Goal: Task Accomplishment & Management: Manage account settings

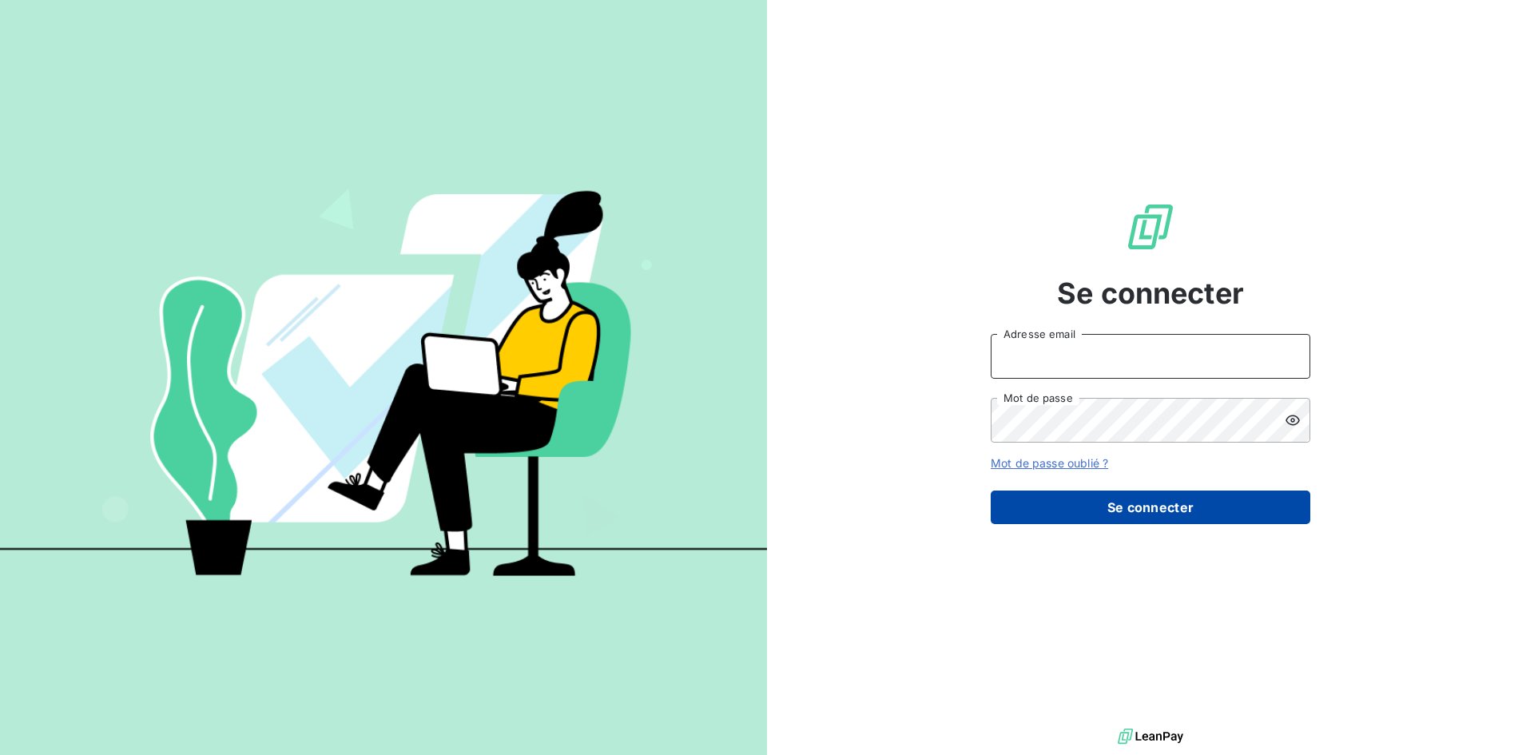
type input "[PERSON_NAME]"
click at [1119, 497] on button "Se connecter" at bounding box center [1151, 508] width 320 height 34
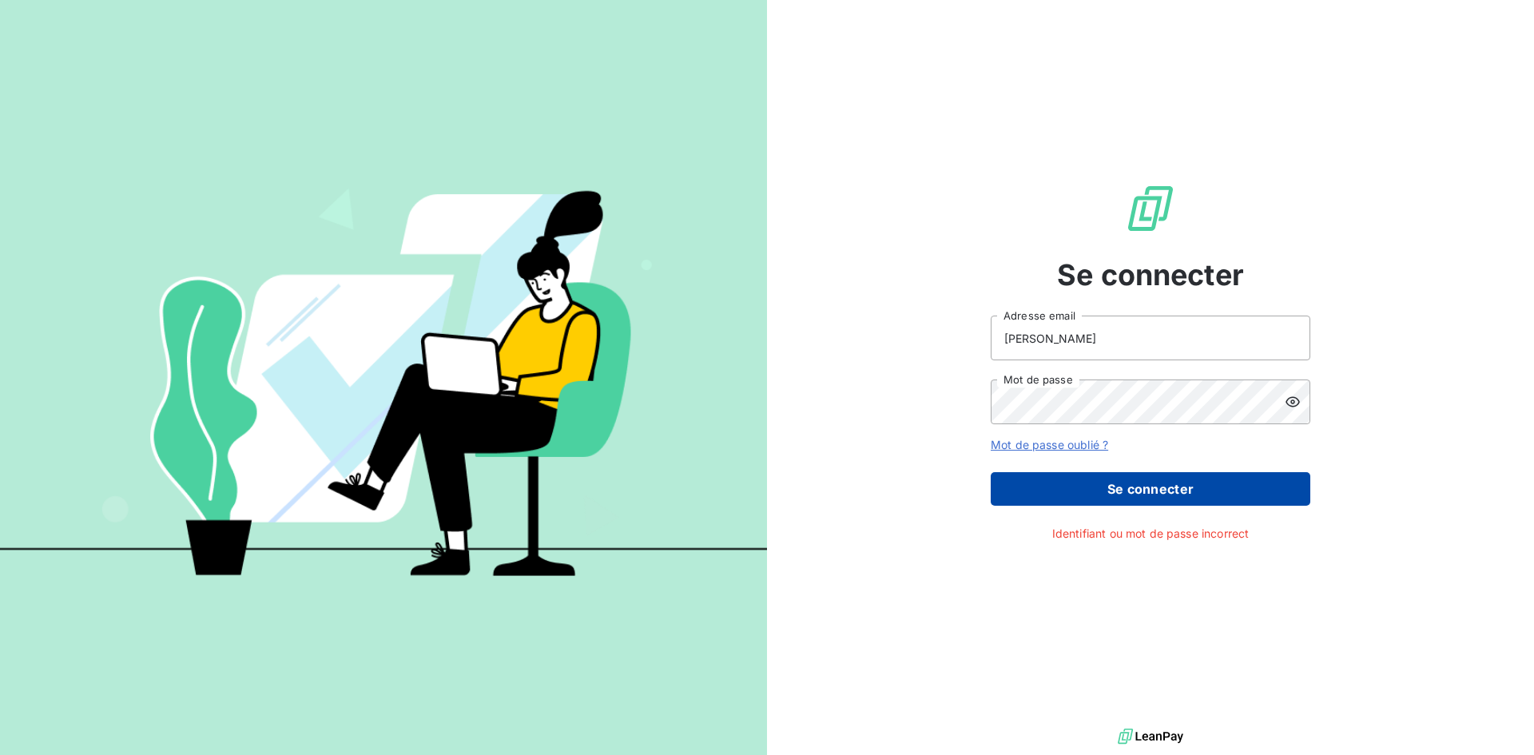
click at [1130, 496] on button "Se connecter" at bounding box center [1151, 489] width 320 height 34
click at [1294, 400] on icon at bounding box center [1293, 402] width 16 height 16
click at [1071, 336] on input "[PERSON_NAME]" at bounding box center [1151, 338] width 320 height 45
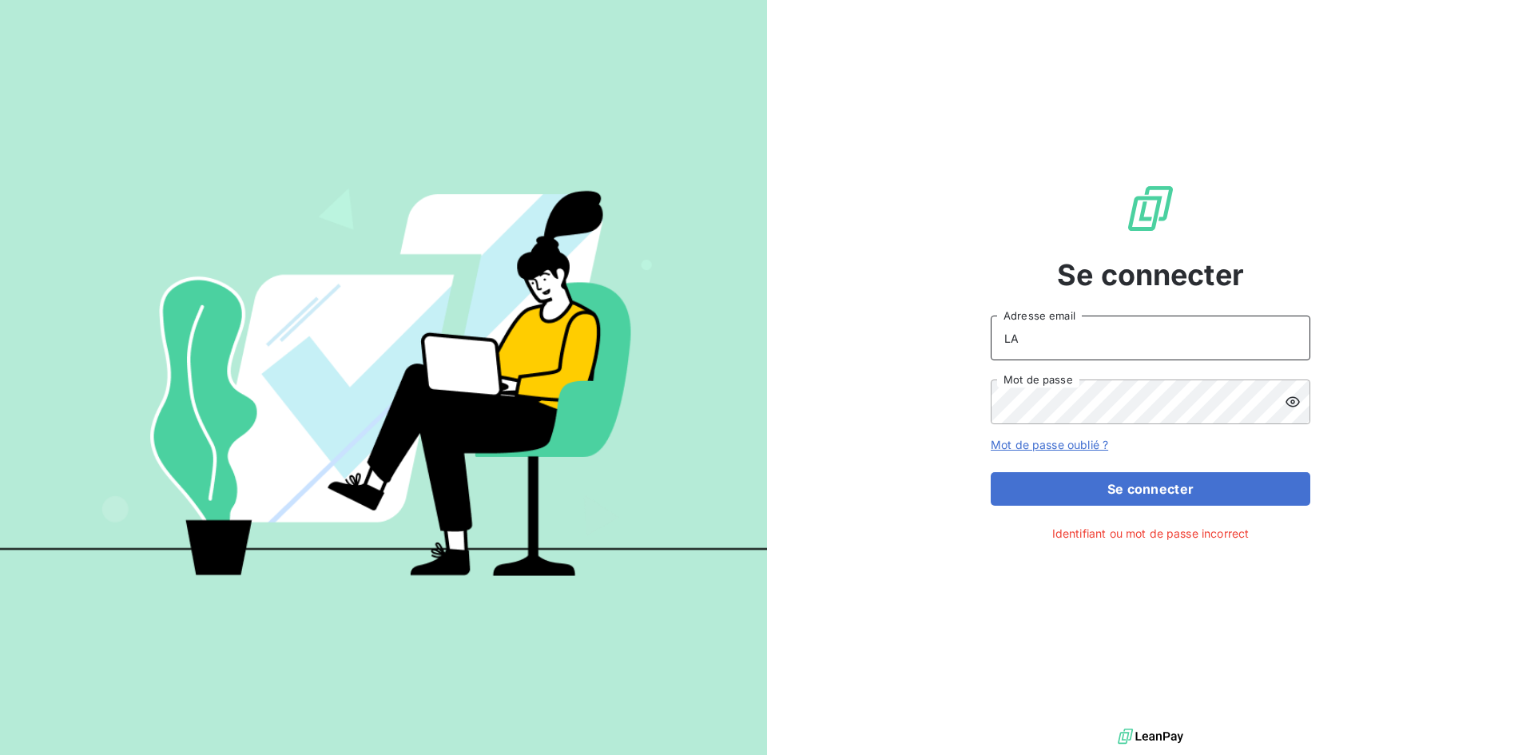
type input "L"
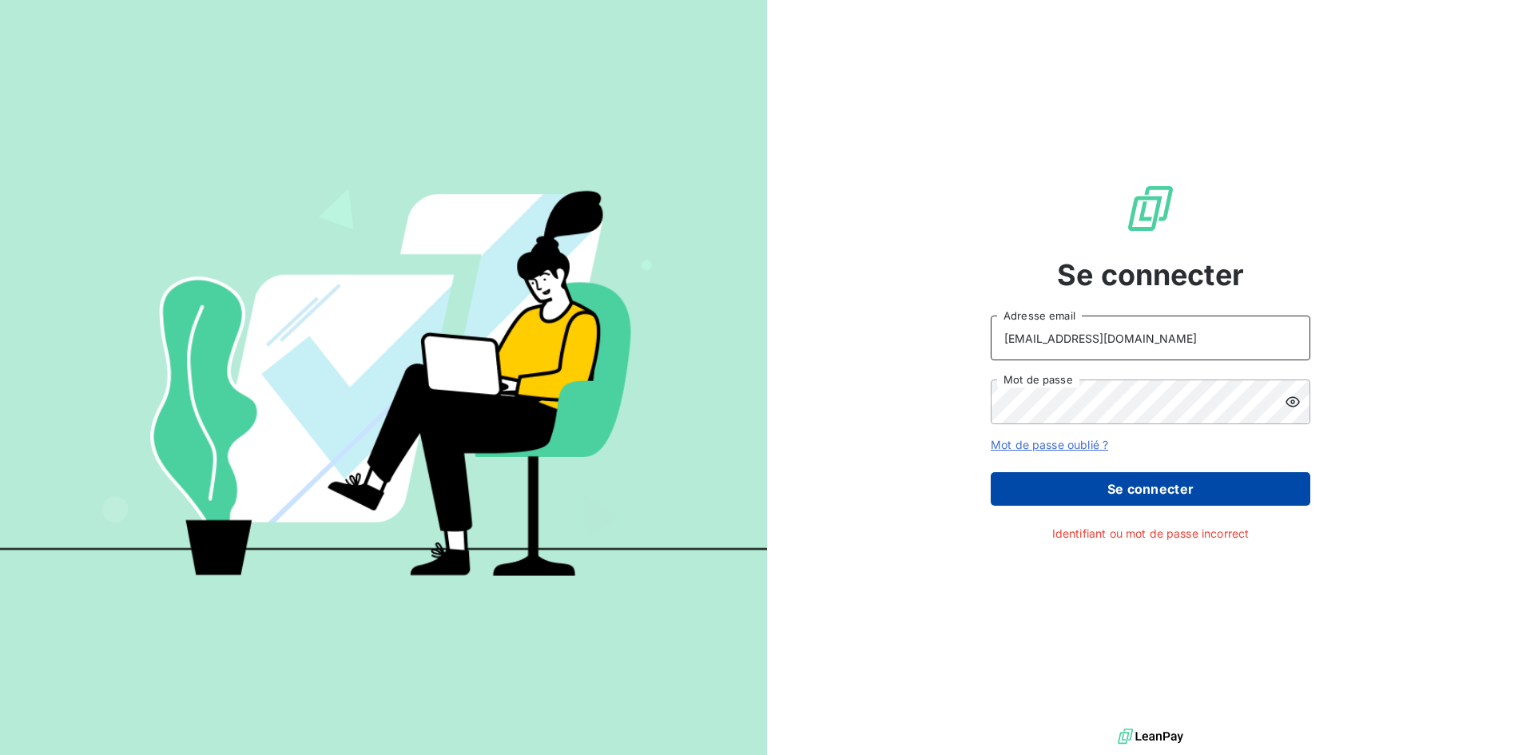
type input "[EMAIL_ADDRESS][DOMAIN_NAME]"
click at [1251, 487] on button "Se connecter" at bounding box center [1151, 489] width 320 height 34
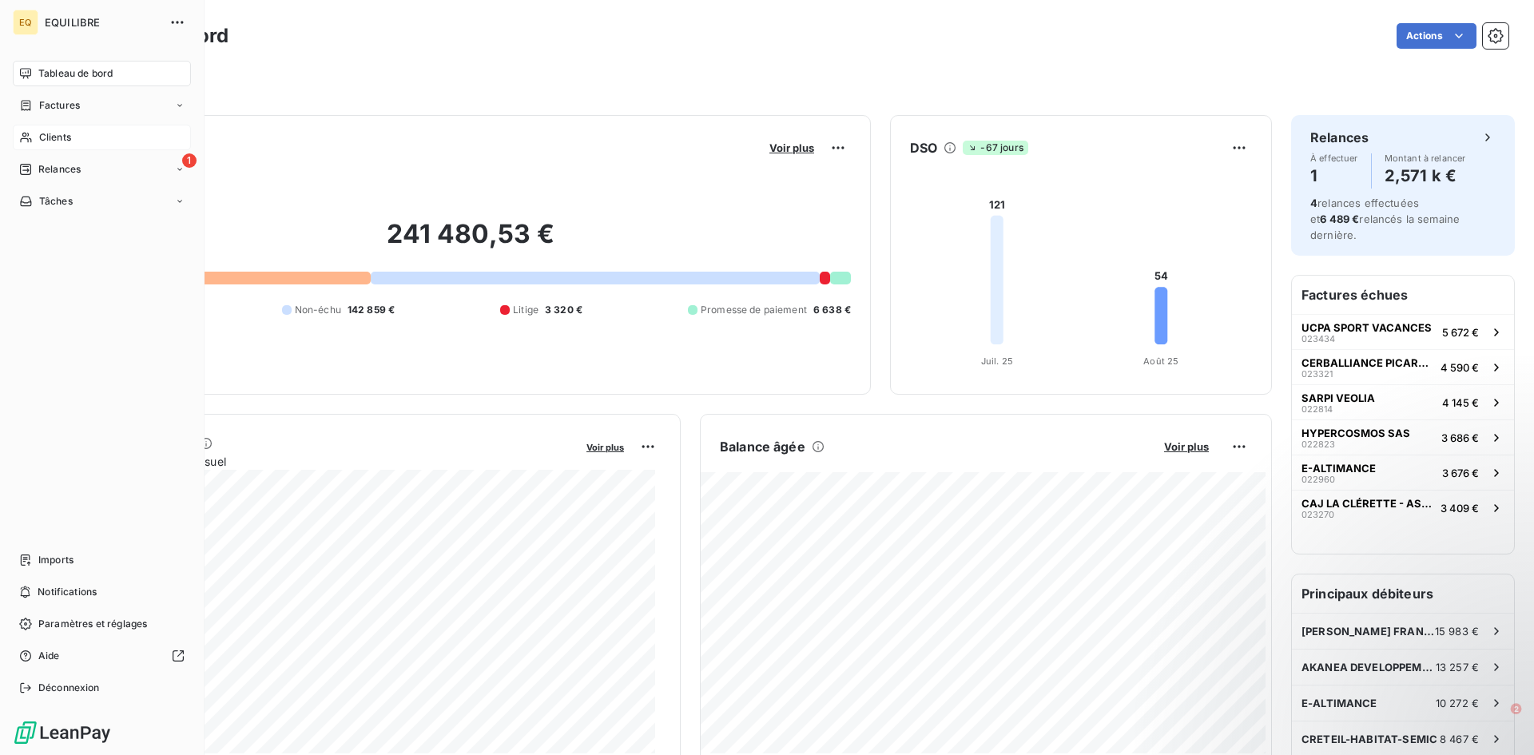
click at [84, 129] on div "Clients" at bounding box center [102, 138] width 178 height 26
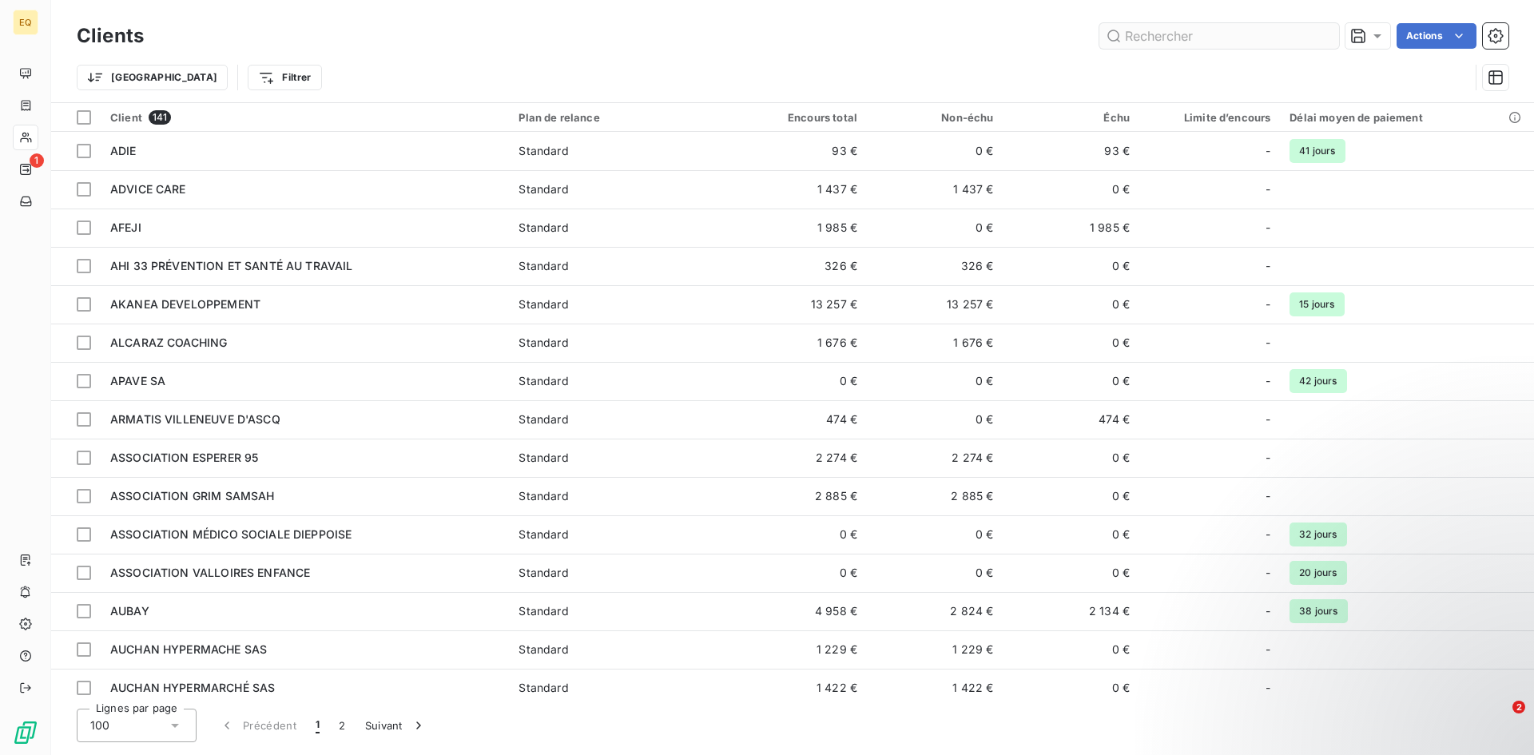
click at [1154, 41] on input "text" at bounding box center [1219, 36] width 240 height 26
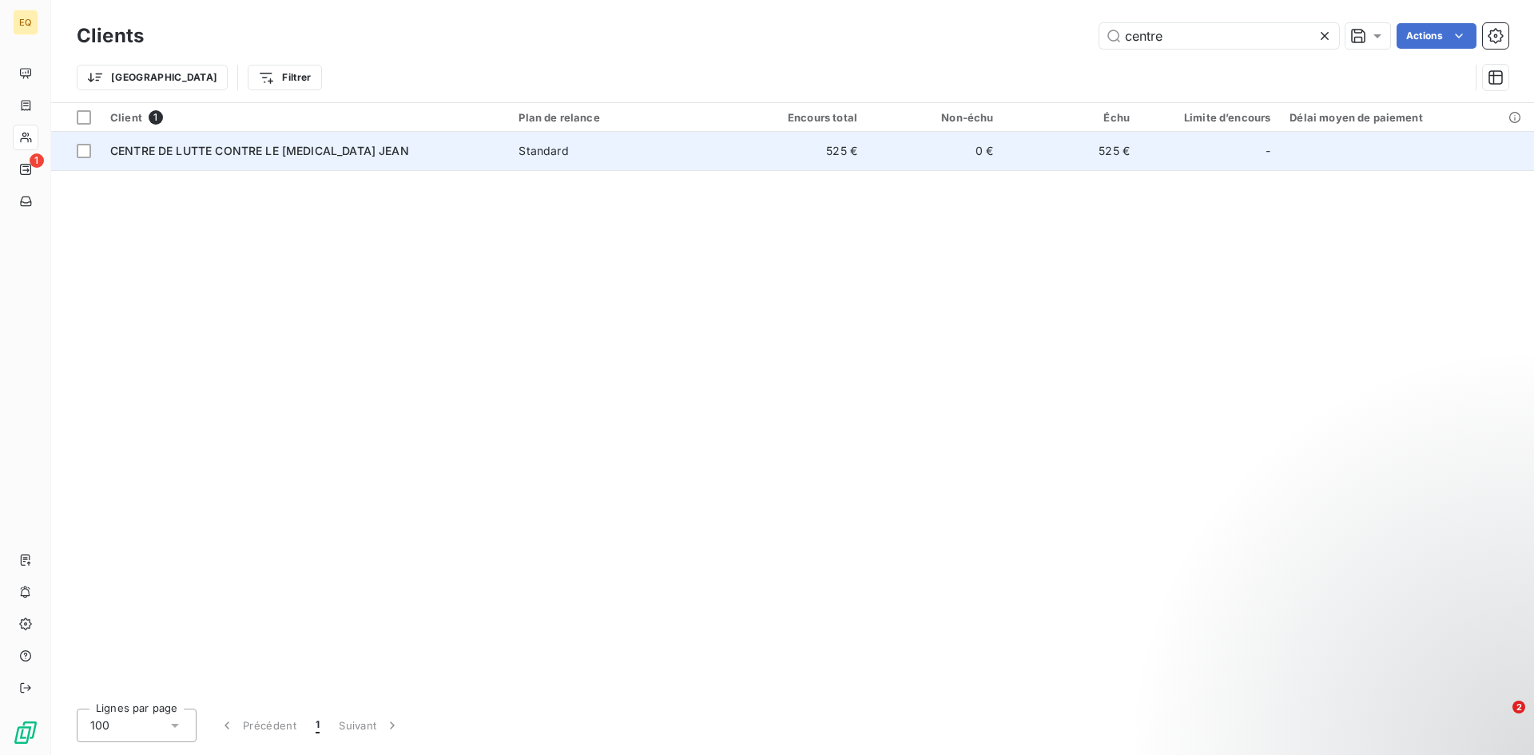
type input "centre"
click at [320, 155] on span "CENTRE DE LUTTE CONTRE LE CANCER JEAN" at bounding box center [259, 151] width 299 height 14
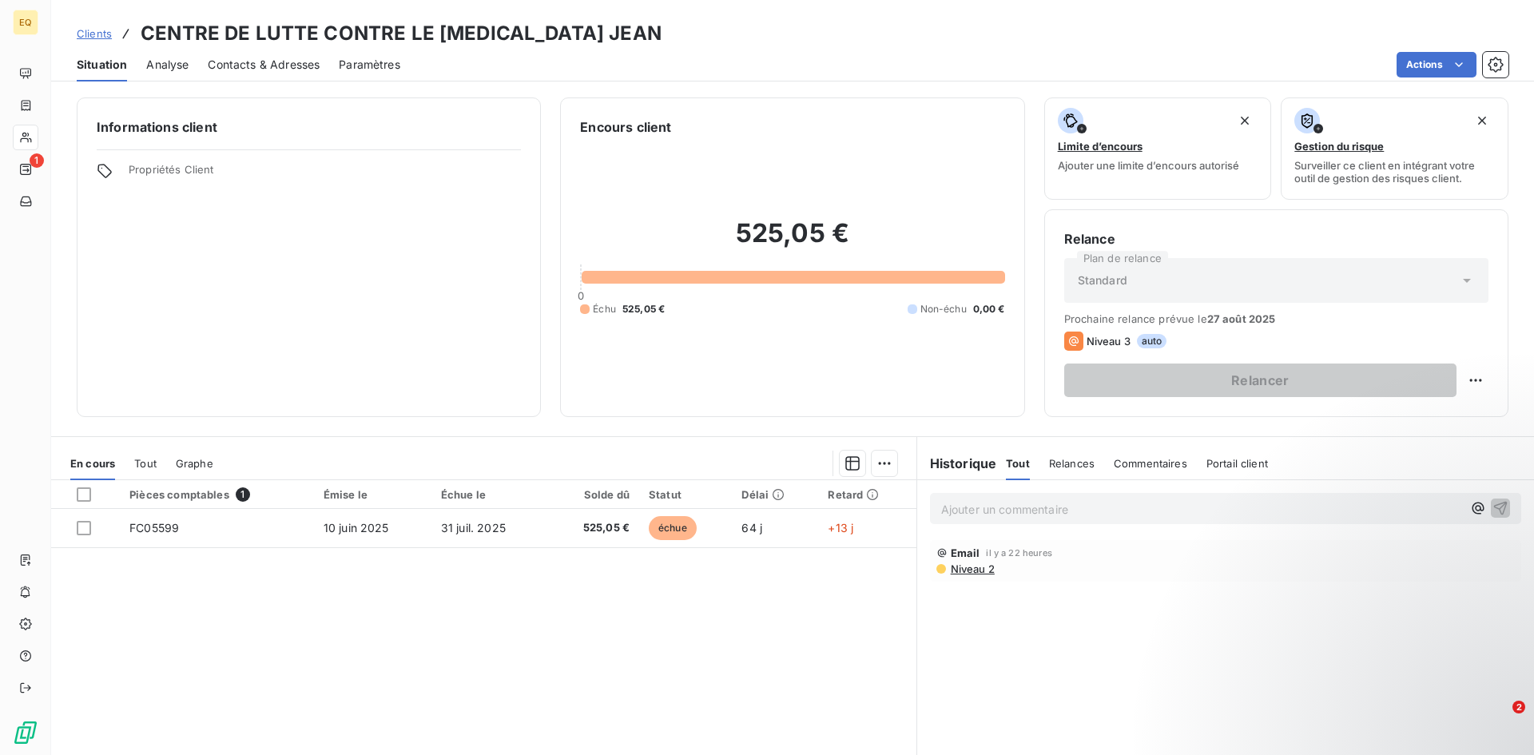
scroll to position [80, 0]
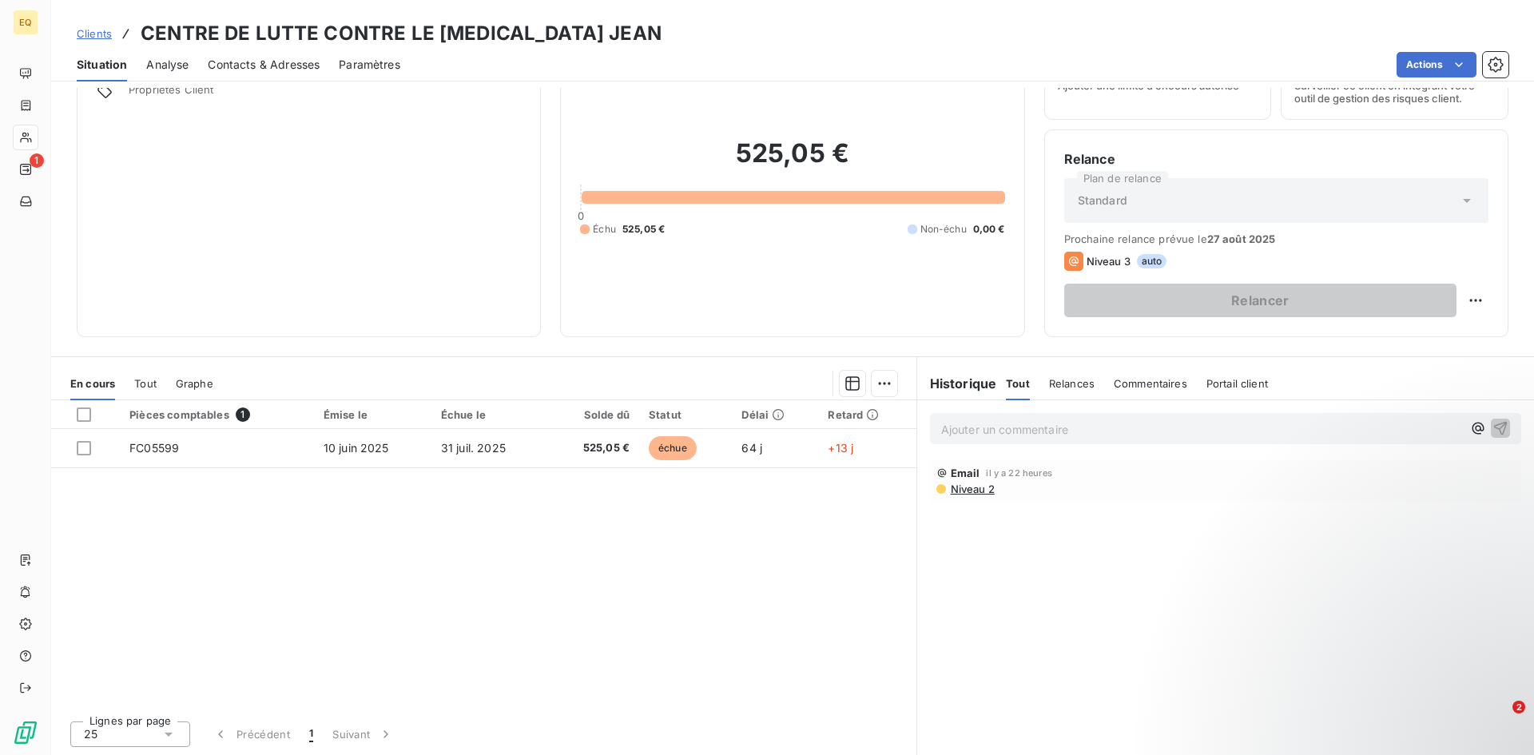
click at [1064, 387] on span "Relances" at bounding box center [1072, 383] width 46 height 13
click at [1032, 387] on div "Tout Relances Commentaires Portail client" at bounding box center [1138, 384] width 264 height 34
click at [1015, 390] on div "Tout" at bounding box center [1017, 384] width 22 height 34
click at [1051, 387] on span "Relances" at bounding box center [1072, 383] width 46 height 13
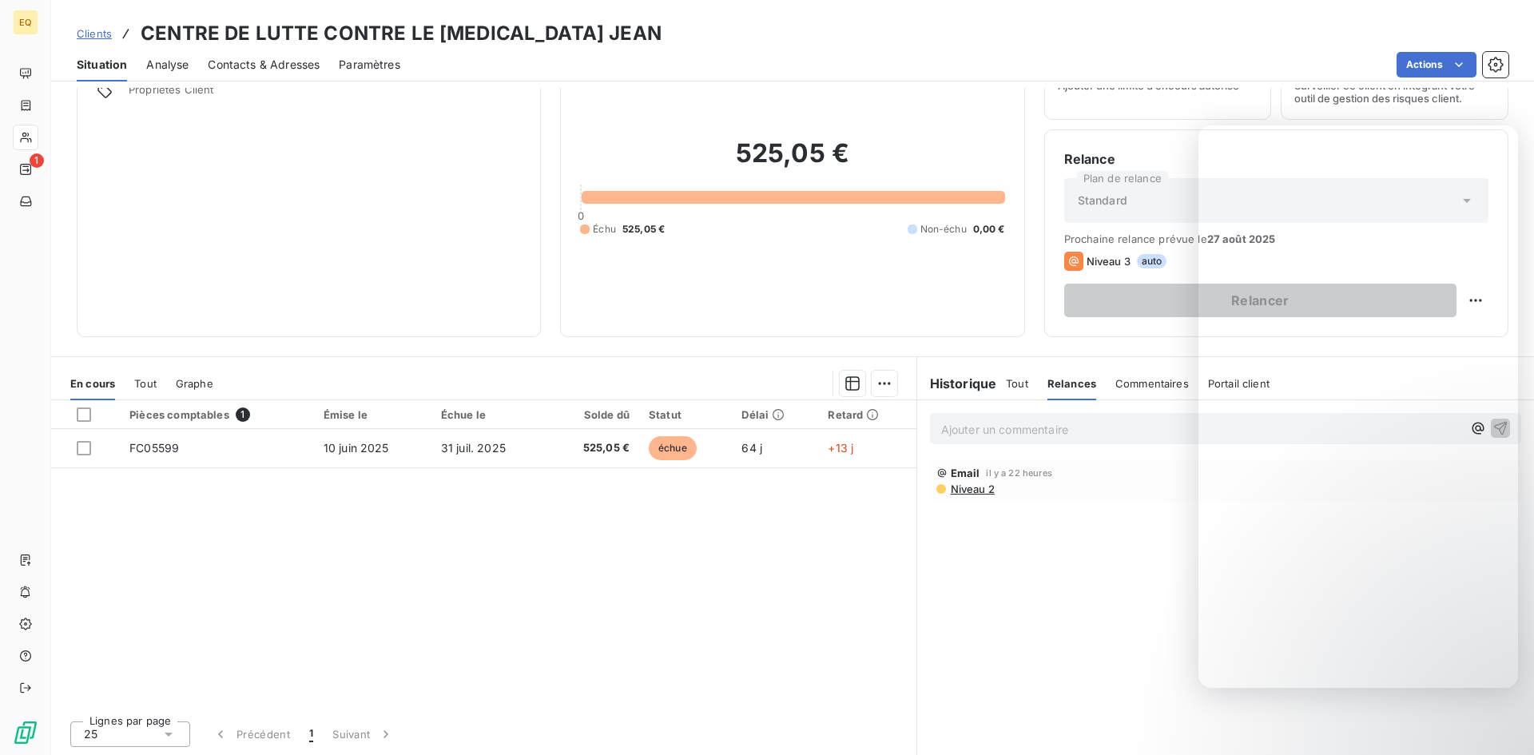
click at [1174, 599] on div "Ajouter un commentaire ﻿ Email il y a 22 heures Niveau 2" at bounding box center [1225, 578] width 617 height 356
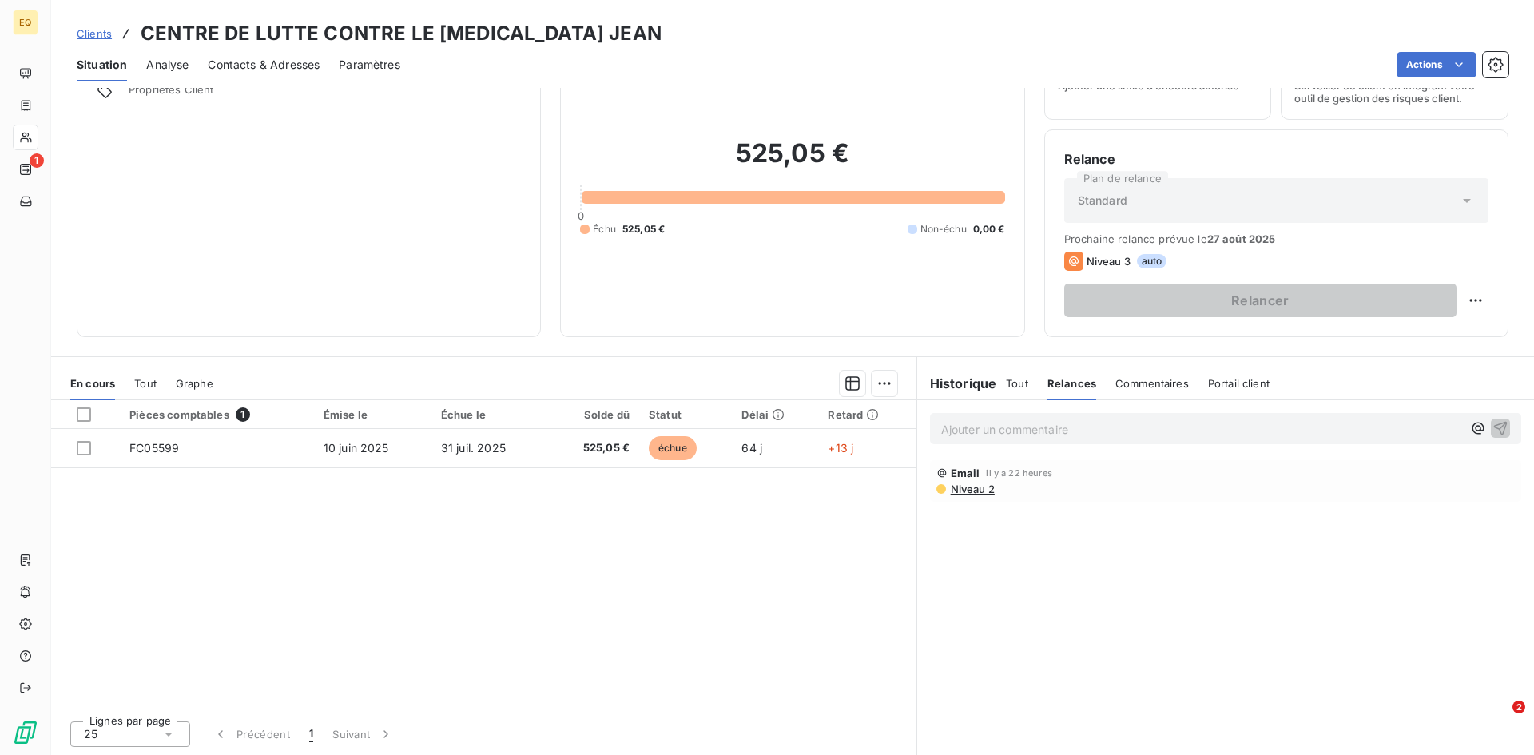
click at [1126, 380] on span "Commentaires" at bounding box center [1152, 383] width 74 height 13
click at [1073, 381] on span "Relances" at bounding box center [1070, 383] width 46 height 13
click at [1140, 385] on span "Commentaires" at bounding box center [1152, 383] width 74 height 13
click at [969, 435] on p "Ajouter un commentaire ﻿" at bounding box center [1201, 429] width 521 height 20
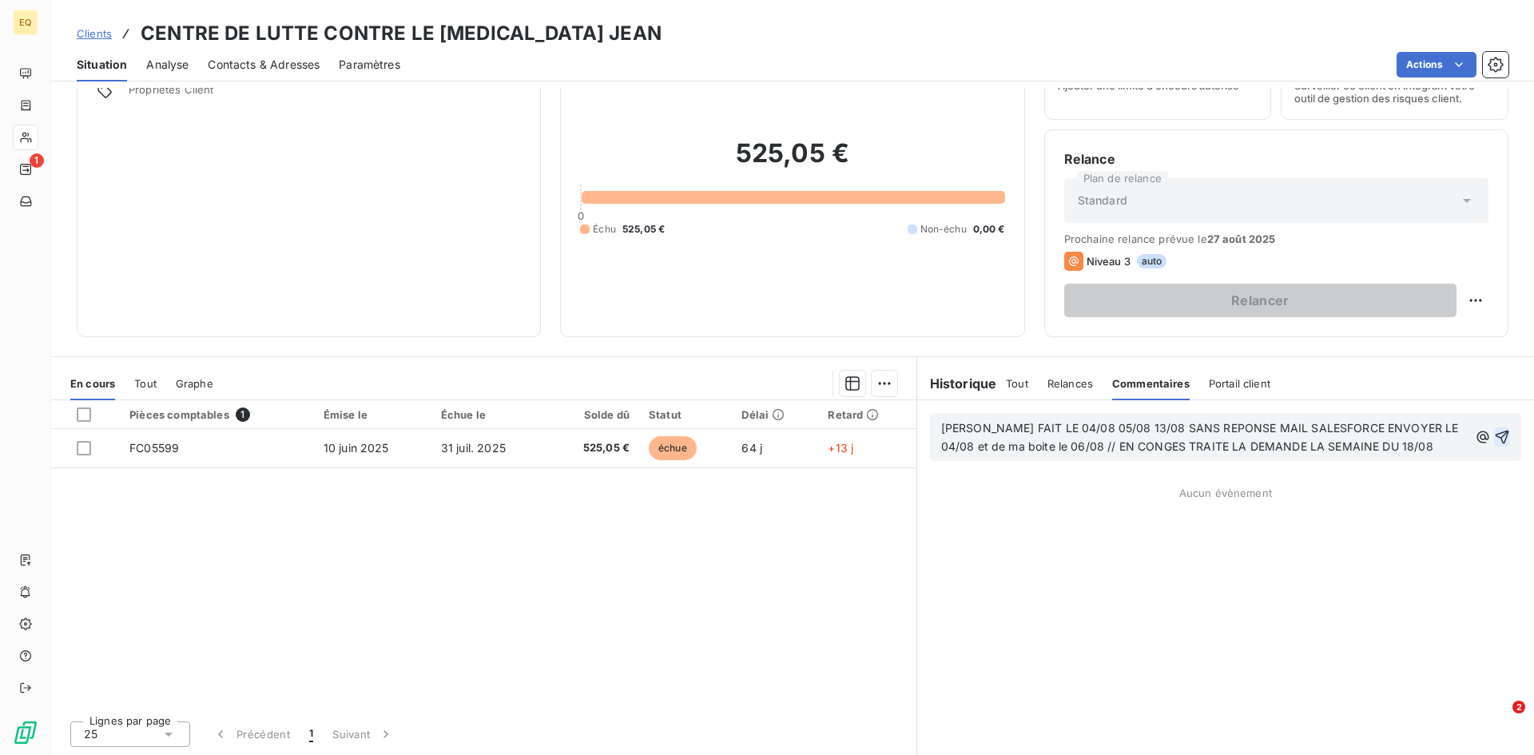
click at [1494, 435] on icon "button" at bounding box center [1502, 437] width 16 height 16
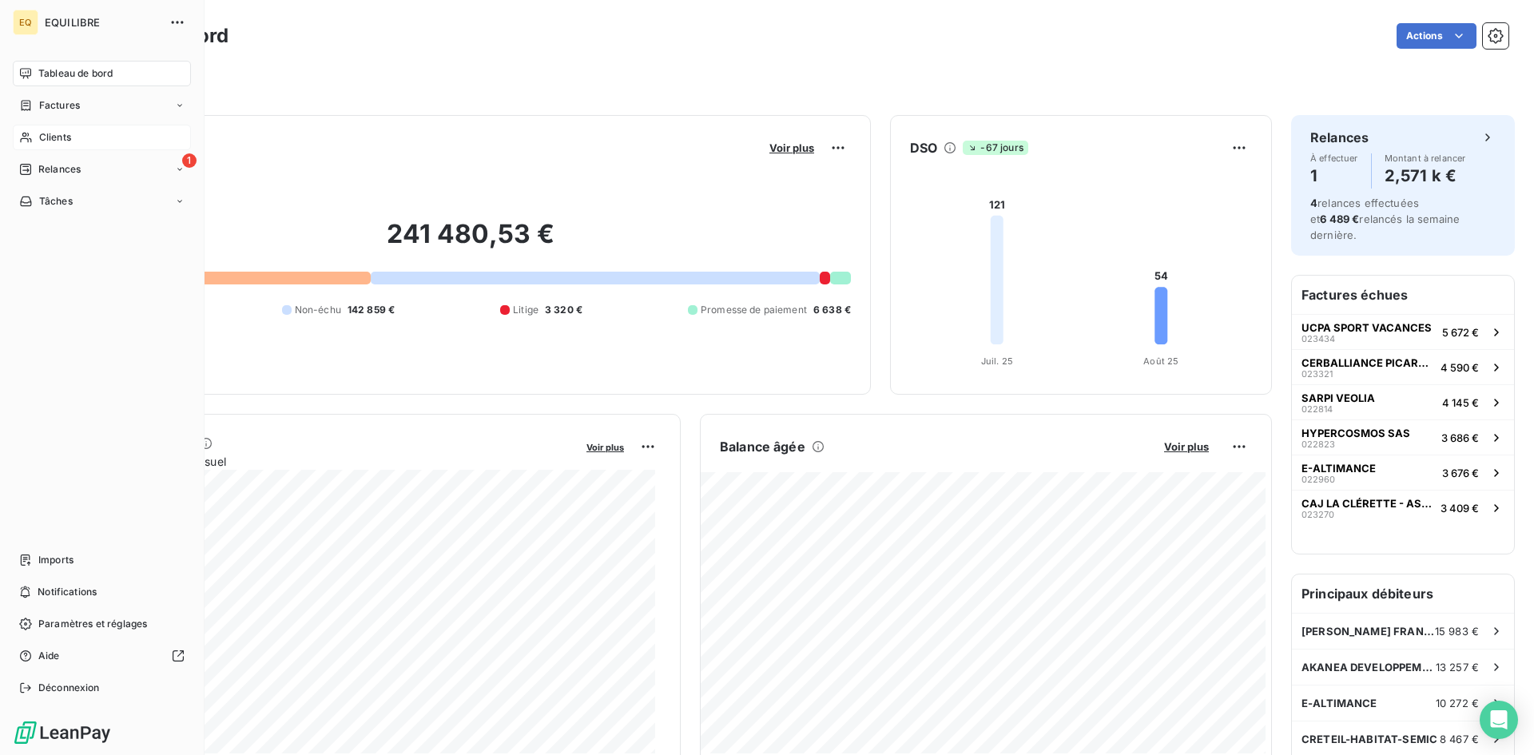
click at [89, 134] on div "Clients" at bounding box center [102, 138] width 178 height 26
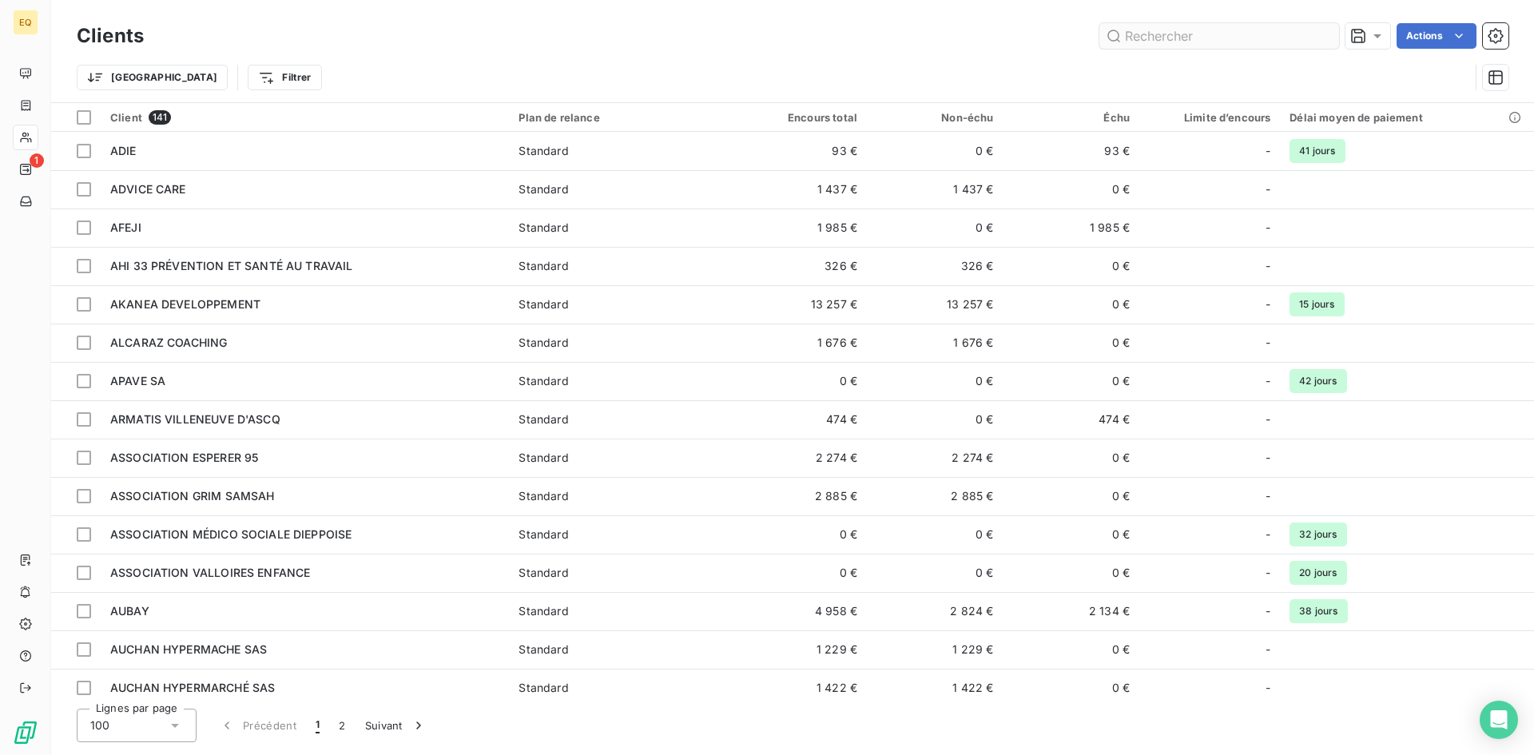
click at [1150, 33] on input "text" at bounding box center [1219, 36] width 240 height 26
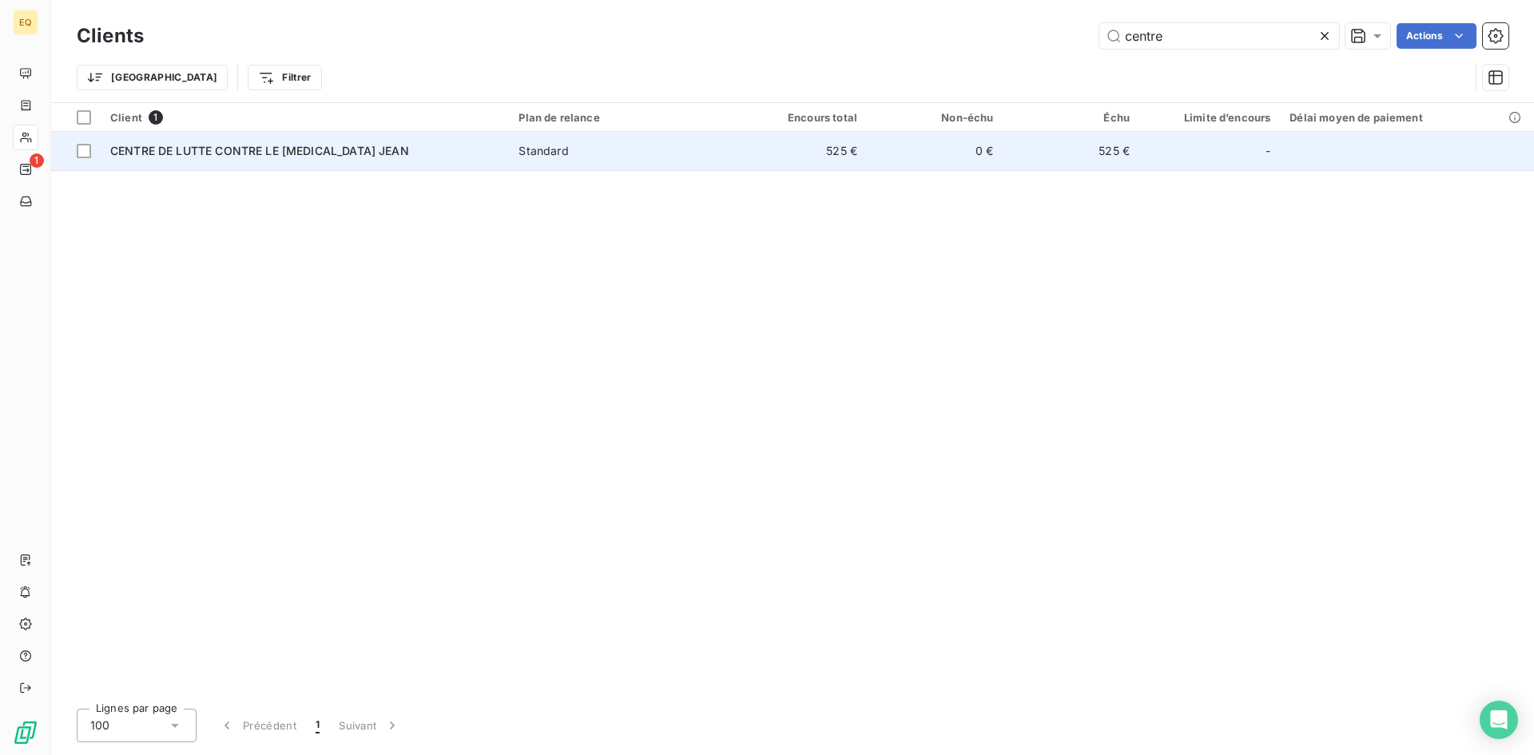
type input "centre"
click at [357, 154] on span "CENTRE DE LUTTE CONTRE LE CANCER JEAN" at bounding box center [259, 151] width 299 height 14
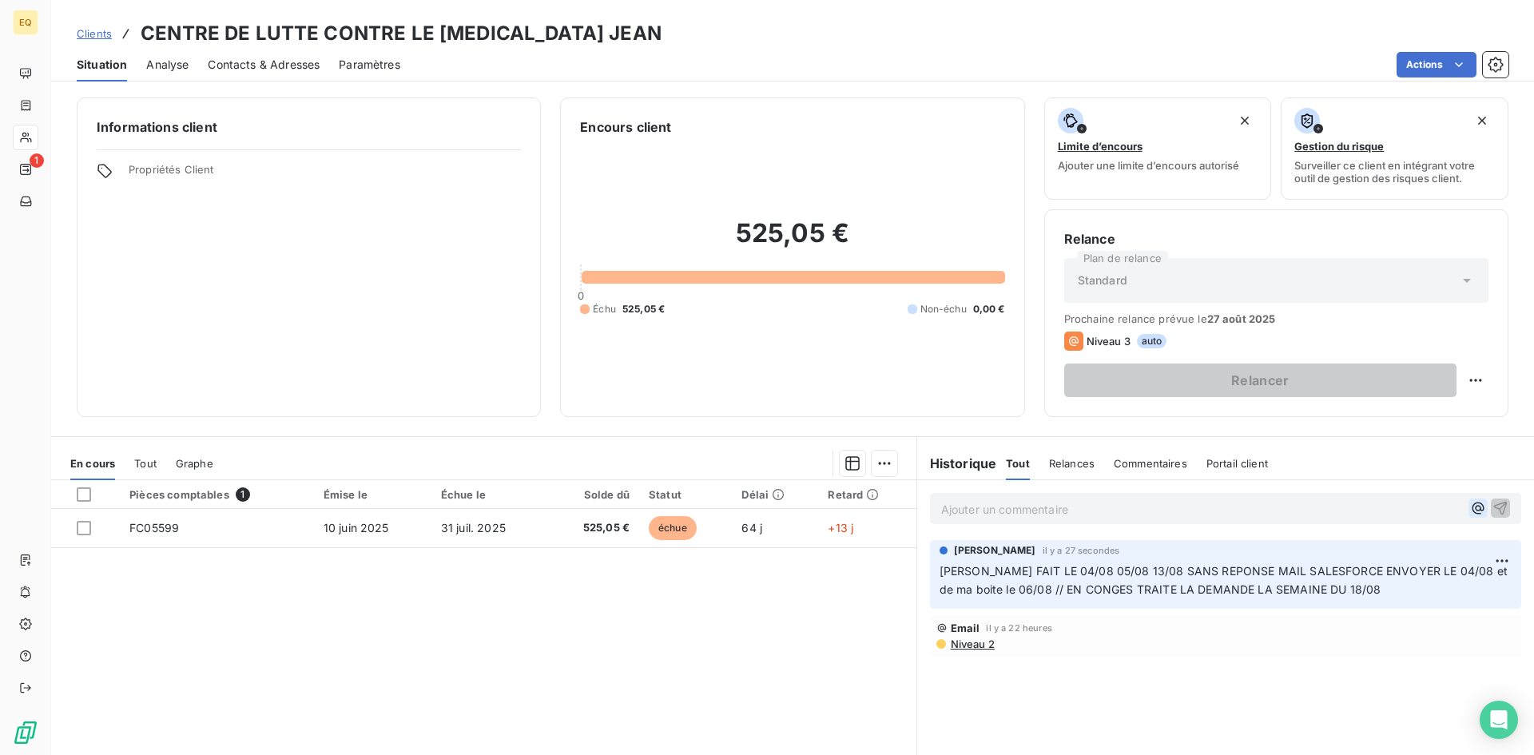
click at [1470, 502] on icon "button" at bounding box center [1478, 508] width 16 height 16
click at [1320, 674] on div "@ Laurent Maurice il y a 27 secondes APPEL FAIT LE 04/08 05/08 13/08 SANS REPON…" at bounding box center [1225, 658] width 617 height 356
click at [967, 510] on p "@" at bounding box center [1201, 508] width 521 height 18
click at [1091, 669] on div "Ajouter un commentaire ﻿ Laurent Maurice il y a 27 secondes APPEL FAIT LE 04/08…" at bounding box center [1225, 658] width 617 height 356
click at [1067, 467] on span "Relances" at bounding box center [1072, 463] width 46 height 13
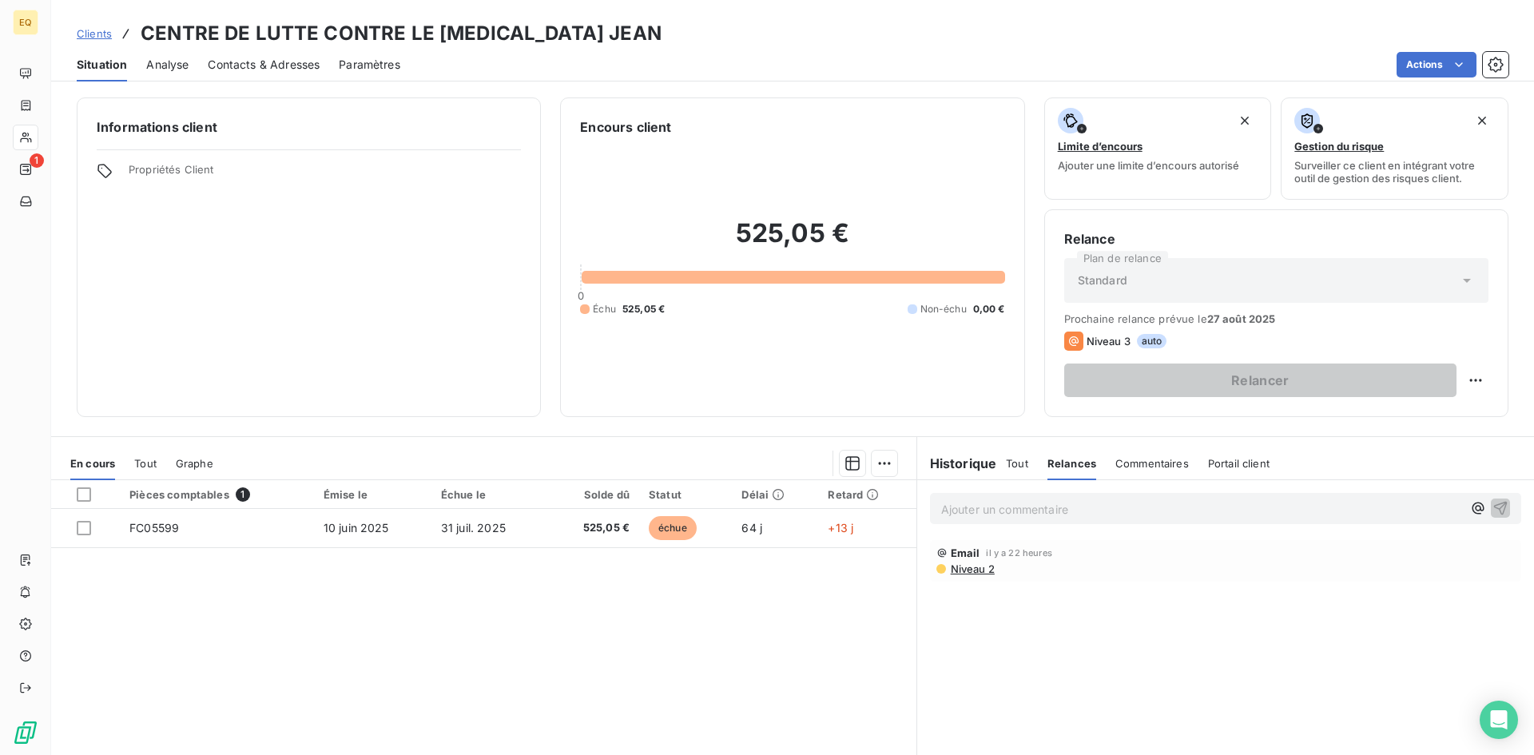
click at [1153, 654] on div "Ajouter un commentaire ﻿ Email il y a 22 heures Niveau 2" at bounding box center [1225, 658] width 617 height 356
